Goal: Task Accomplishment & Management: Use online tool/utility

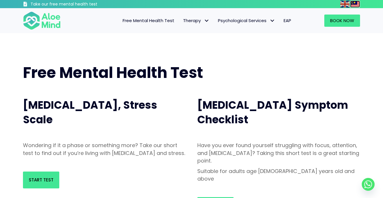
click at [353, 3] on img at bounding box center [354, 4] width 9 height 7
click at [351, 5] on img at bounding box center [354, 4] width 9 height 7
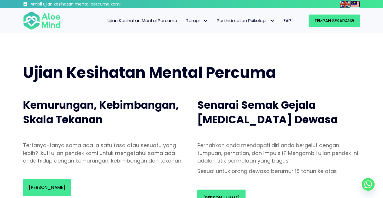
click at [354, 6] on img at bounding box center [354, 4] width 9 height 7
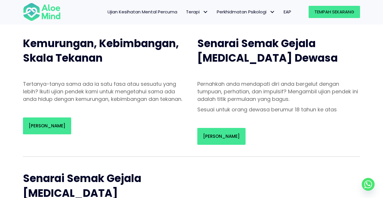
scroll to position [61, 0]
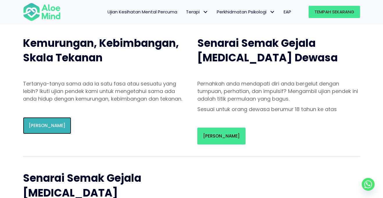
click at [40, 128] on font "[PERSON_NAME]" at bounding box center [47, 125] width 37 height 6
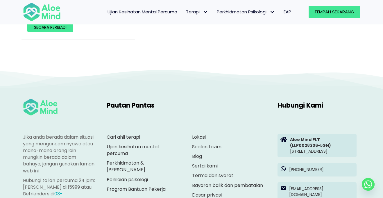
scroll to position [2793, 0]
